Goal: Check status: Check status

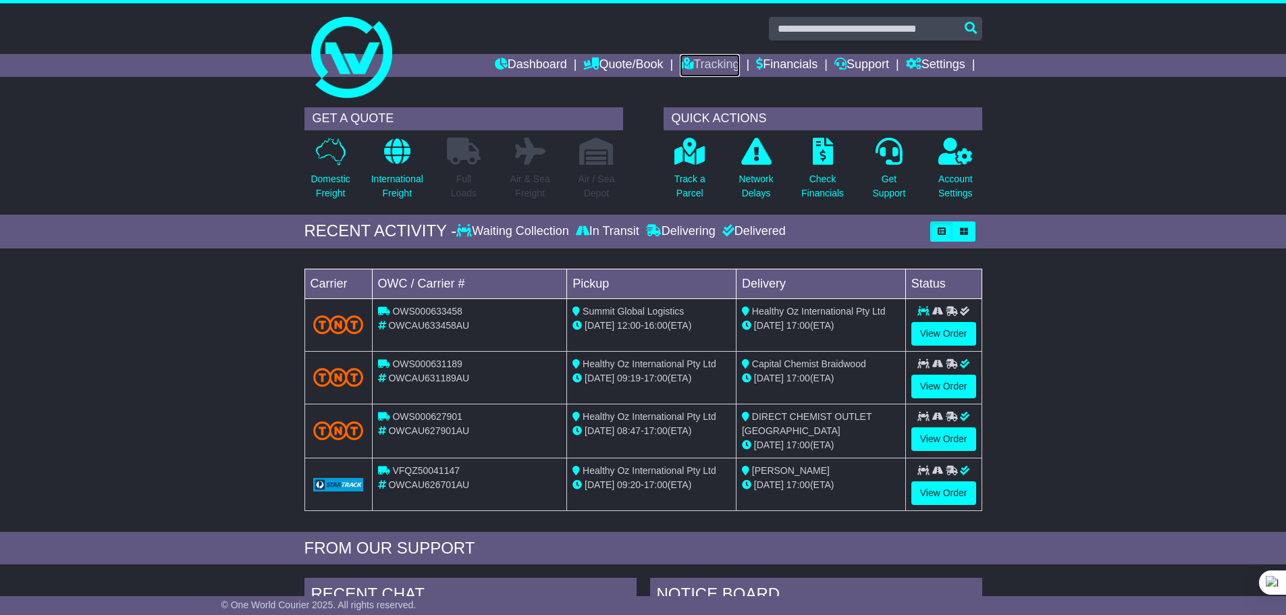
click at [707, 59] on link "Tracking" at bounding box center [709, 65] width 59 height 23
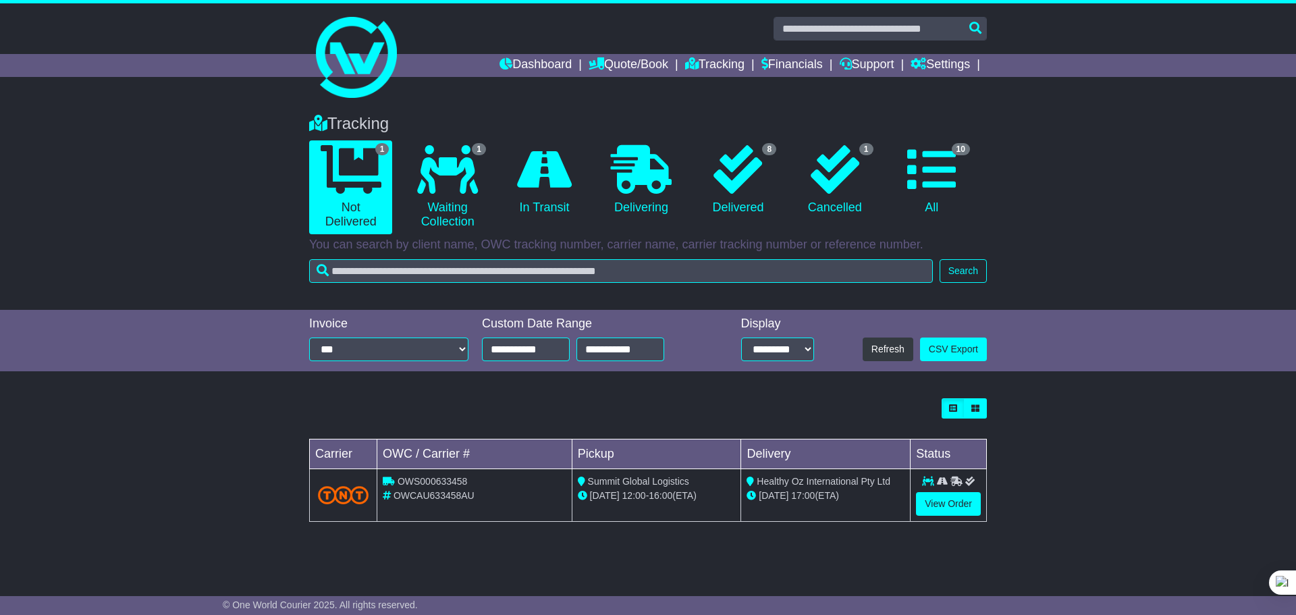
click at [454, 167] on icon at bounding box center [447, 169] width 61 height 49
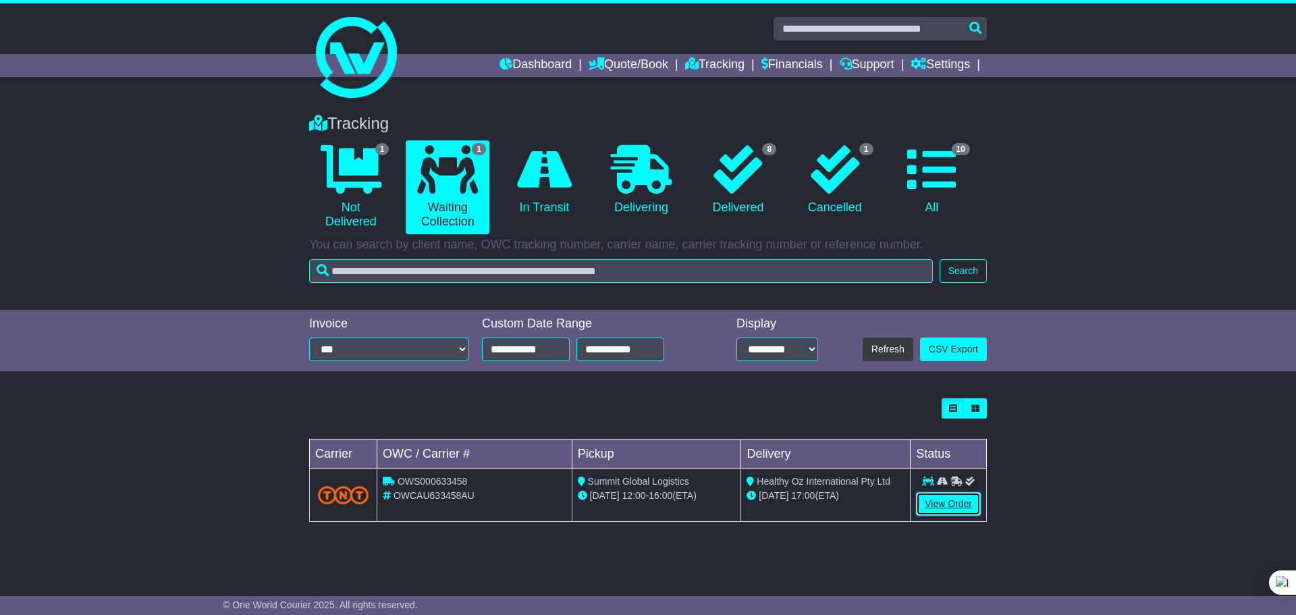
click at [937, 501] on link "View Order" at bounding box center [948, 504] width 65 height 24
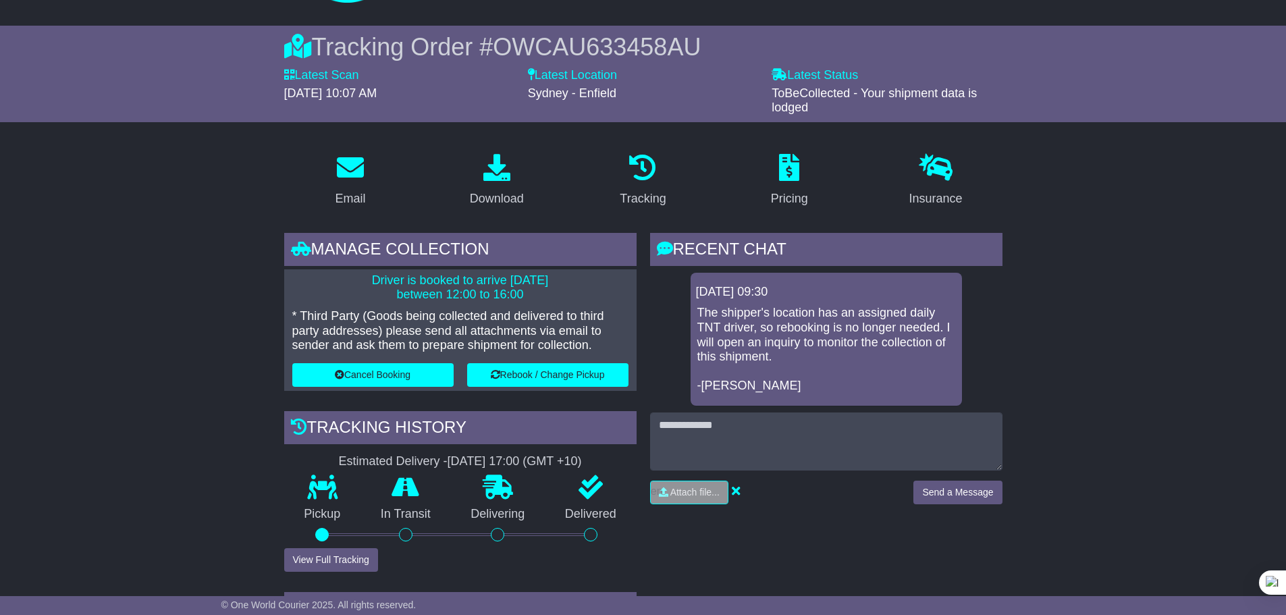
scroll to position [135, 0]
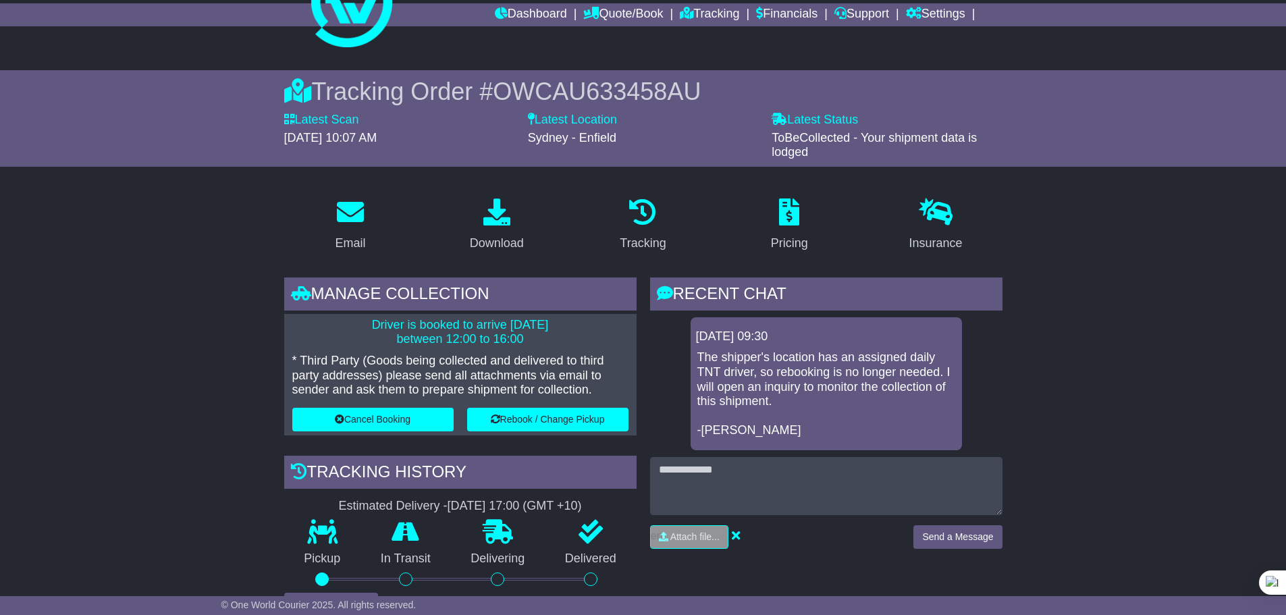
scroll to position [0, 0]
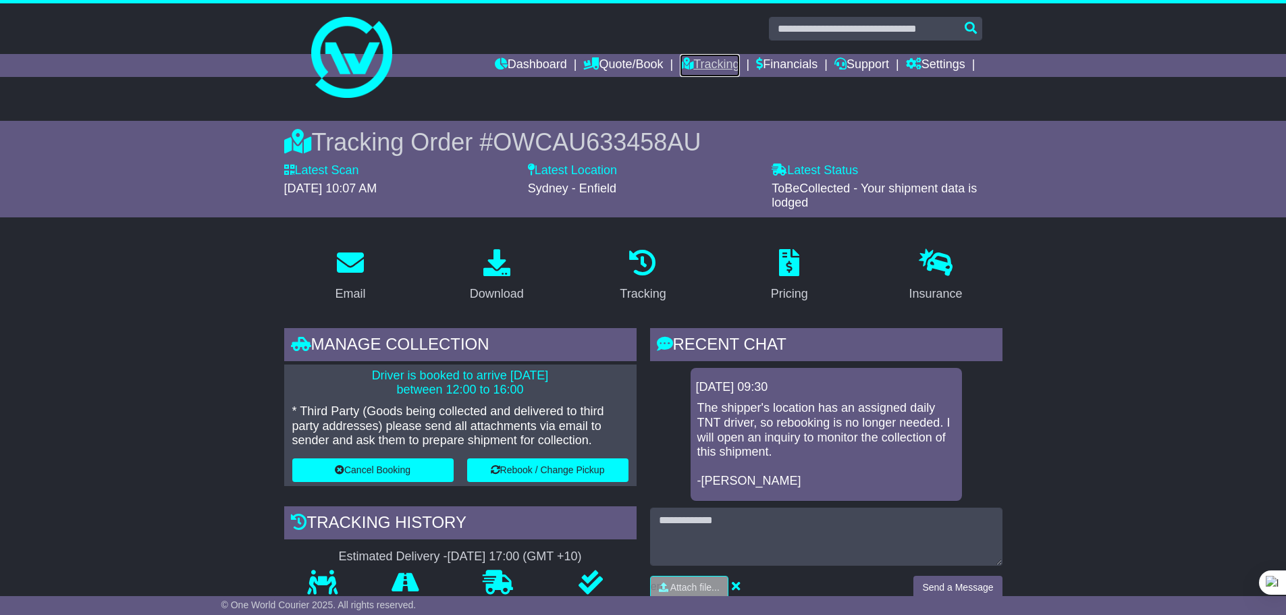
click at [700, 67] on link "Tracking" at bounding box center [709, 65] width 59 height 23
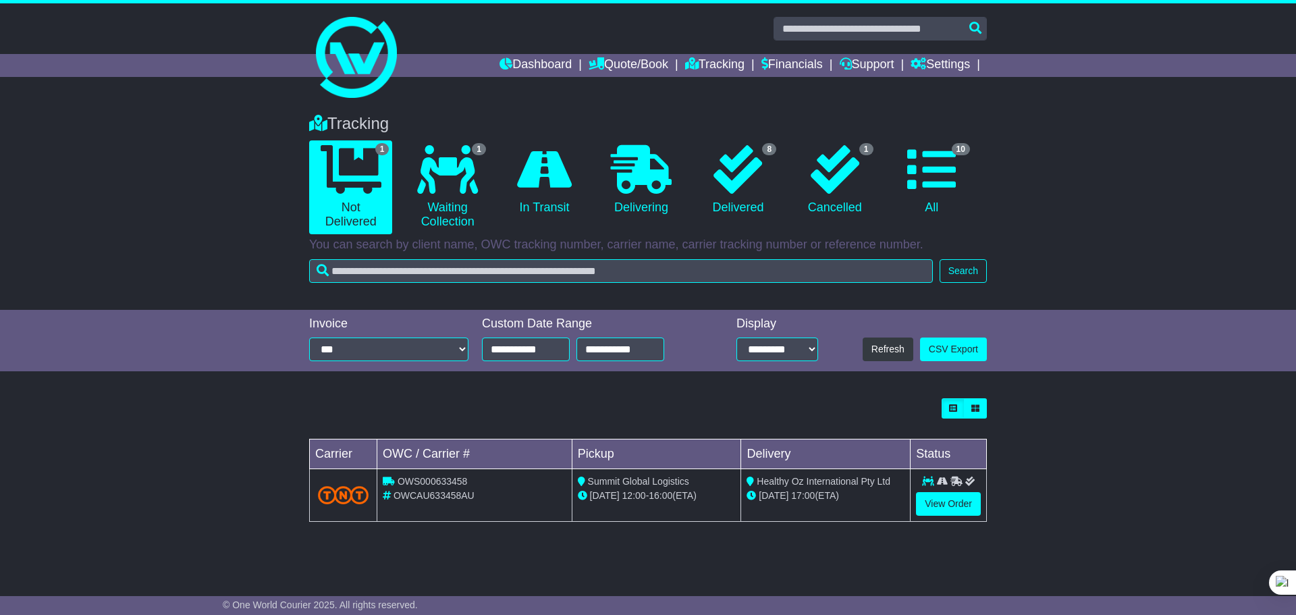
click at [1082, 112] on div "Tracking 1 Not Delivered 1 Waiting Collection 0 In Transit 0 Delivering 8" at bounding box center [648, 205] width 1296 height 209
click at [1110, 236] on div "Tracking 1 Not Delivered 1 Waiting Collection 0 In Transit 0 Delivering 8" at bounding box center [648, 205] width 1296 height 209
click at [1093, 103] on div "Tracking 1 Not Delivered 1 Waiting Collection 0 In Transit 0 Delivering 8" at bounding box center [648, 205] width 1296 height 209
click at [1121, 202] on div "Tracking 1 Not Delivered 1 Waiting Collection 0 In Transit 0 Delivering 8" at bounding box center [648, 205] width 1296 height 209
drag, startPoint x: 1061, startPoint y: 153, endPoint x: 1140, endPoint y: 236, distance: 114.1
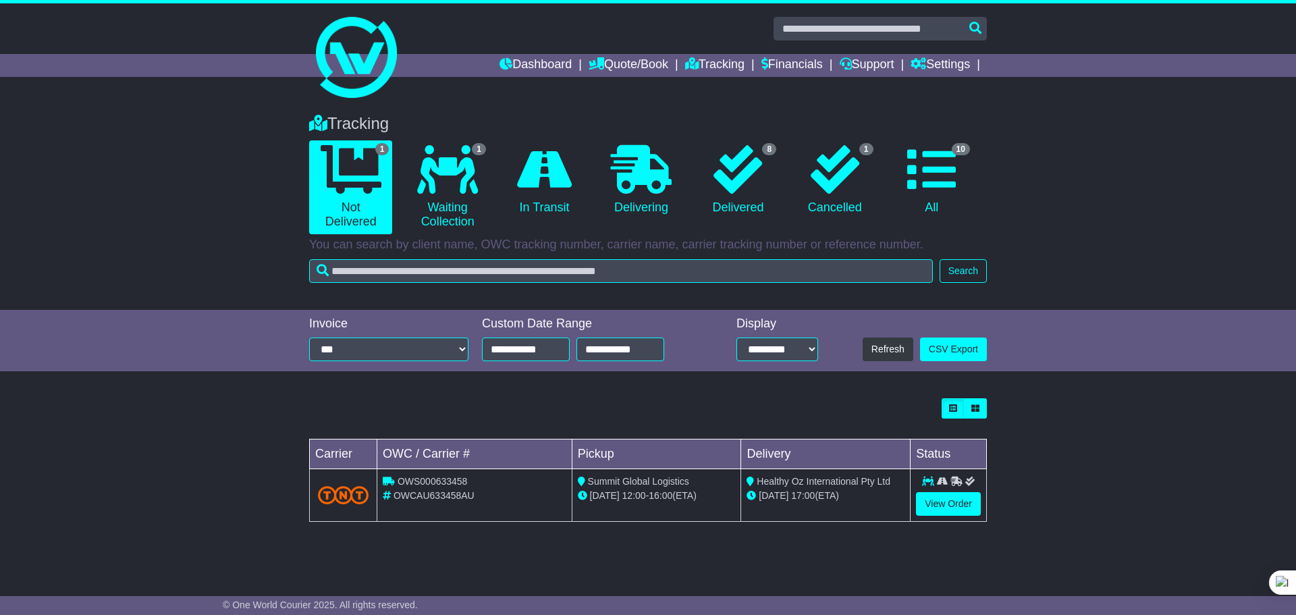
click at [1062, 153] on div "Tracking 1 Not Delivered 1 Waiting Collection 0 In Transit 0 Delivering 8" at bounding box center [648, 205] width 1296 height 209
click at [1140, 236] on div "Tracking 1 Not Delivered 1 Waiting Collection 0 In Transit 0 Delivering 8" at bounding box center [648, 205] width 1296 height 209
click at [717, 61] on link "Tracking" at bounding box center [714, 65] width 59 height 23
